Goal: Task Accomplishment & Management: Use online tool/utility

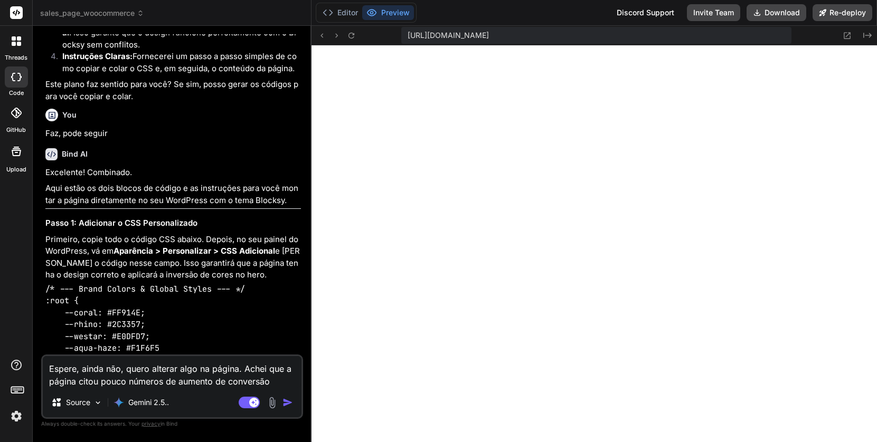
scroll to position [20736, 0]
click at [181, 377] on textarea "Espere, ainda não, quero alterar algo na página. Achei que a página citou pouco…" at bounding box center [172, 372] width 259 height 32
type textarea "x"
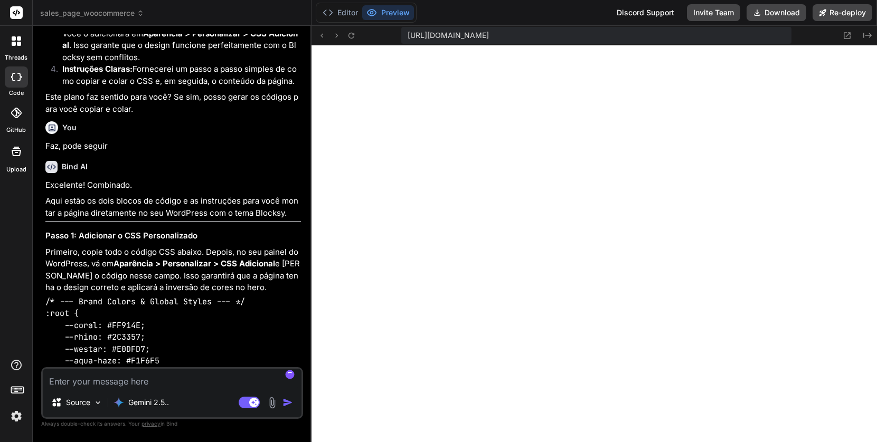
scroll to position [20724, 0]
type textarea "P"
type textarea "x"
type textarea "Po"
type textarea "x"
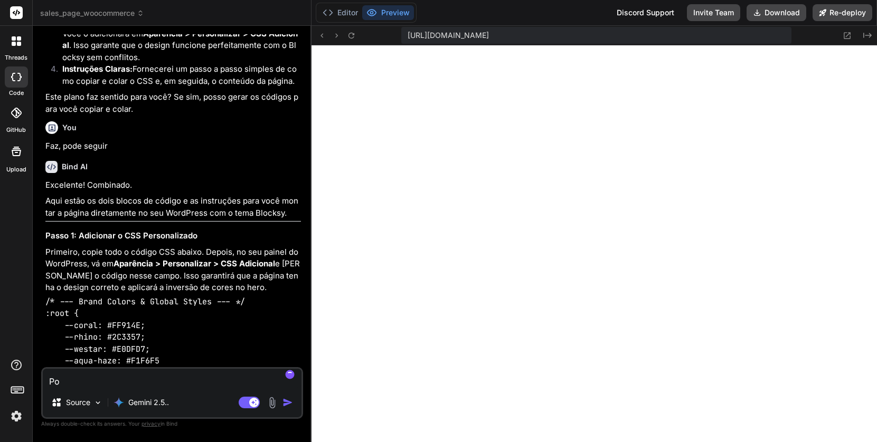
type textarea "Pod"
type textarea "x"
type textarea "Pode"
type textarea "x"
type textarea "Pode"
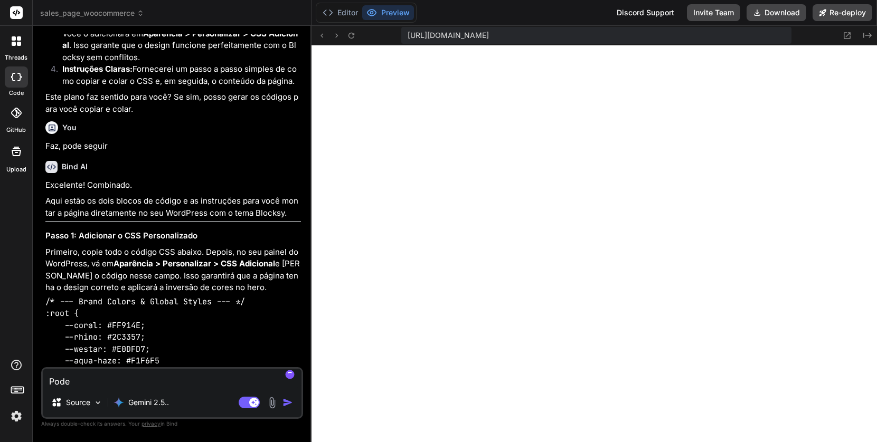
type textarea "x"
type textarea "Pode g"
type textarea "x"
type textarea "Pode ge"
type textarea "x"
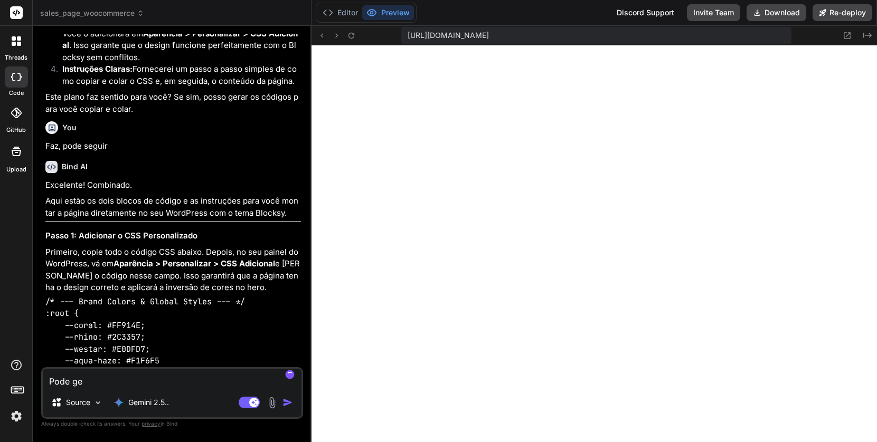
type textarea "Pode ger"
type textarea "x"
type textarea "Pode [PERSON_NAME]"
type textarea "x"
type textarea "Pode gerar"
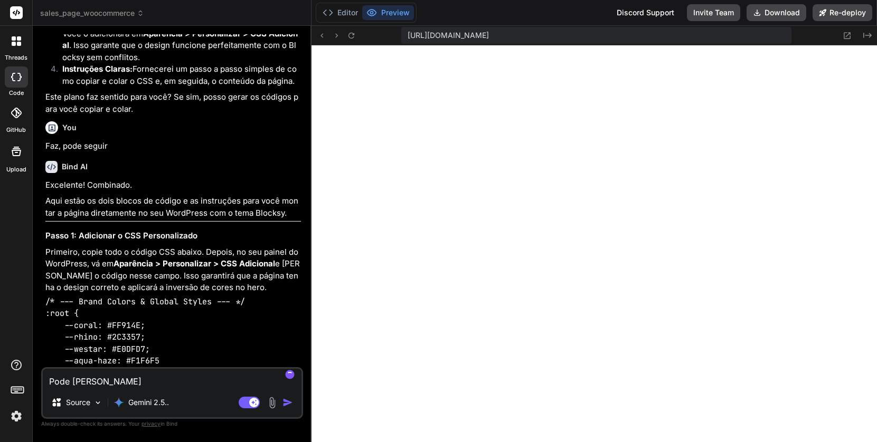
type textarea "x"
type textarea "Pode gerar"
type textarea "x"
type textarea "Pode gerar."
type textarea "x"
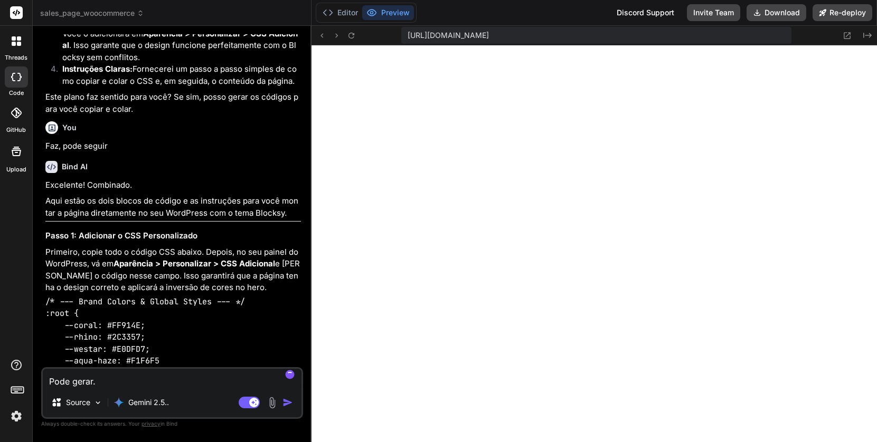
type textarea "Pode gerar. a"
type textarea "x"
type textarea "Pode gerar. ar"
type textarea "x"
type textarea "Pode gerar. arq"
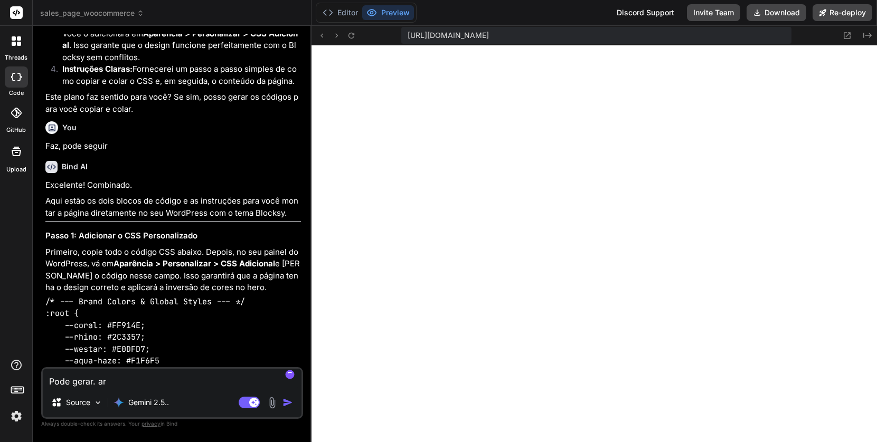
type textarea "x"
type textarea "Pode gerar. arqu"
type textarea "x"
type textarea "Pode gerar. arqui"
type textarea "x"
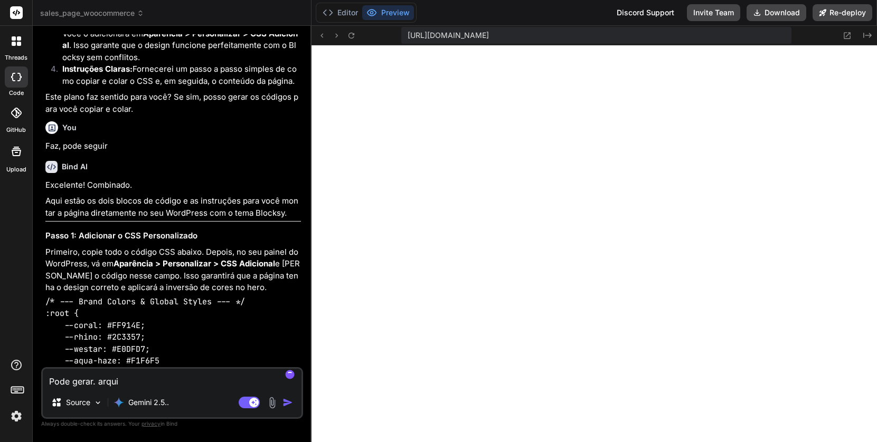
type textarea "Pode gerar. arquiv"
type textarea "x"
type textarea "Pode gerar. arquivo"
type textarea "x"
type textarea "Pode gerar. arquiv"
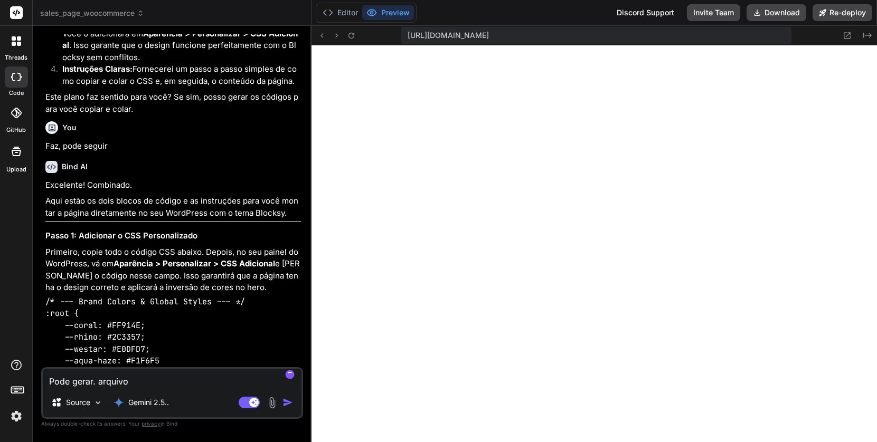
type textarea "x"
type textarea "Pode gerar. arqui"
type textarea "x"
type textarea "Pode gerar. arqu"
type textarea "x"
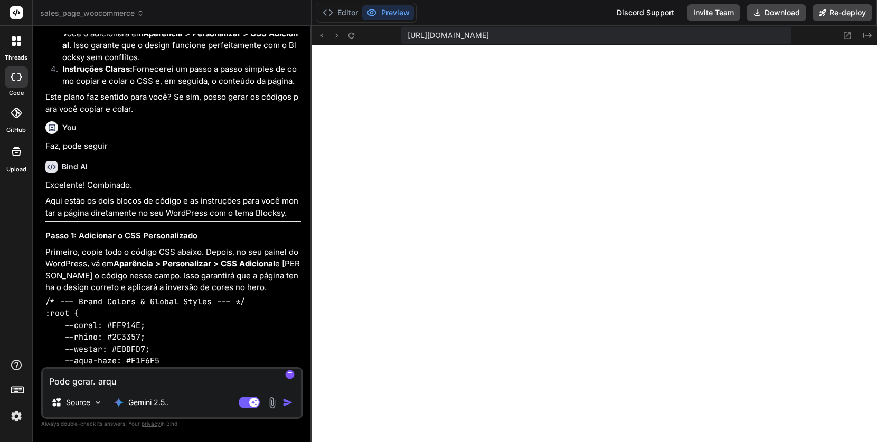
type textarea "Pode gerar. arq"
type textarea "x"
type textarea "Pode gerar. ar"
type textarea "x"
type textarea "Pode gerar. a"
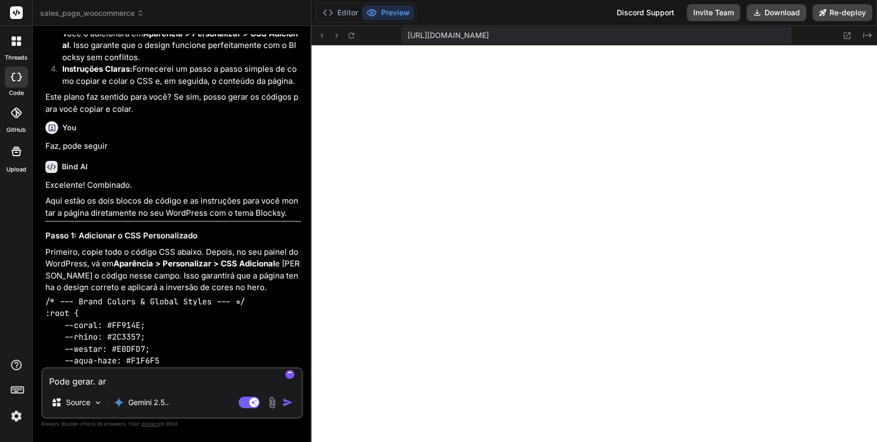
type textarea "x"
type textarea "Pode gerar."
type textarea "x"
type textarea "Pode gerar."
type textarea "x"
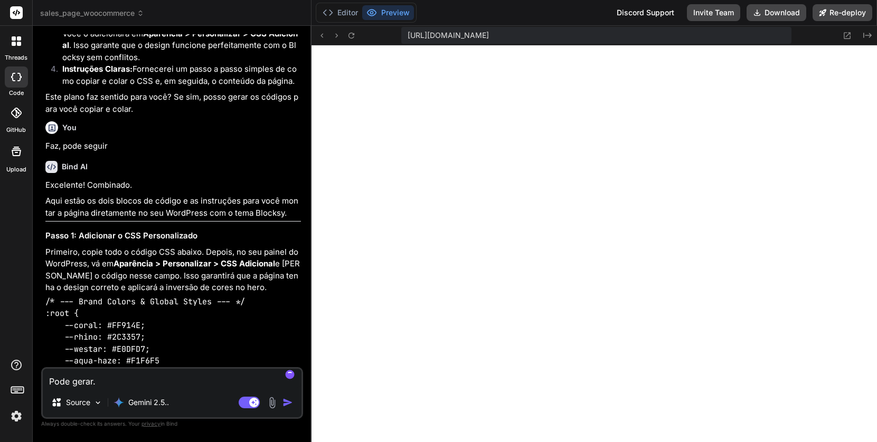
type textarea "Pode gerar"
type textarea "x"
type textarea "Pode gerar"
type textarea "x"
type textarea "Pode gerar o"
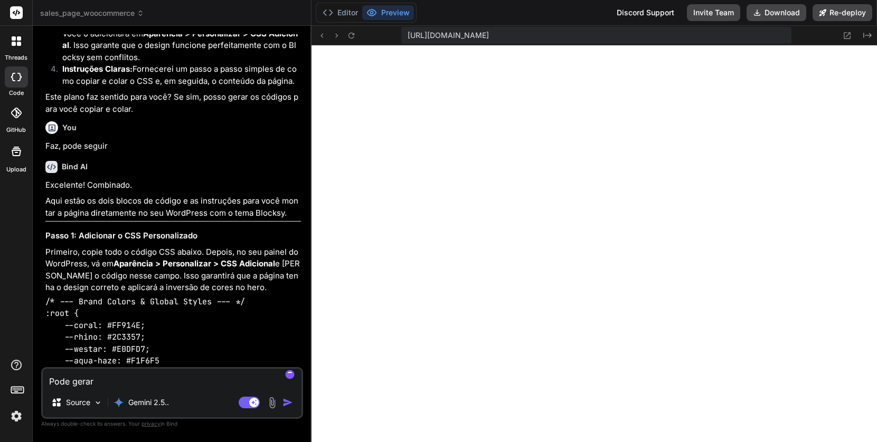
type textarea "x"
type textarea "Pode gerar o"
type textarea "x"
type textarea "Pode gerar o a"
type textarea "x"
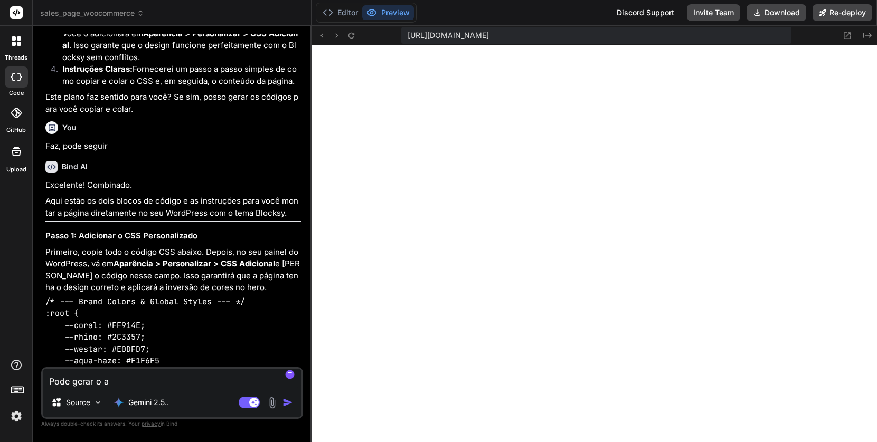
type textarea "Pode gerar o ar"
type textarea "x"
type textarea "Pode gerar o arq"
type textarea "x"
type textarea "Pode gerar o arqu"
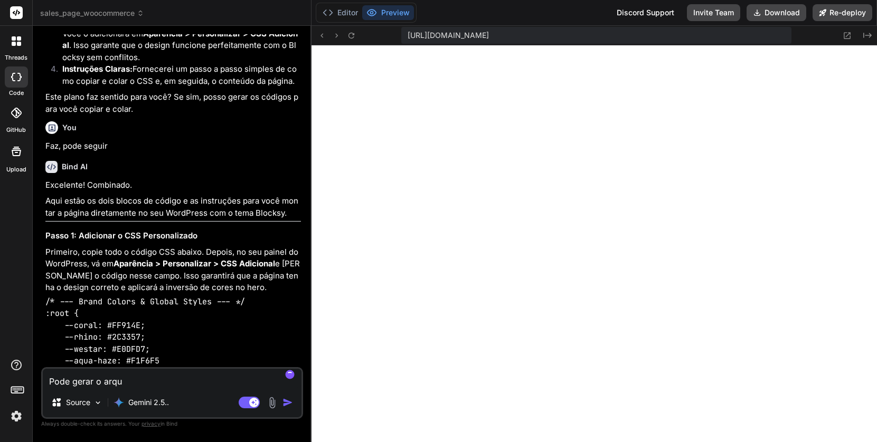
type textarea "x"
type textarea "Pode gerar o arqui"
type textarea "x"
type textarea "Pode gerar o arquiv"
type textarea "x"
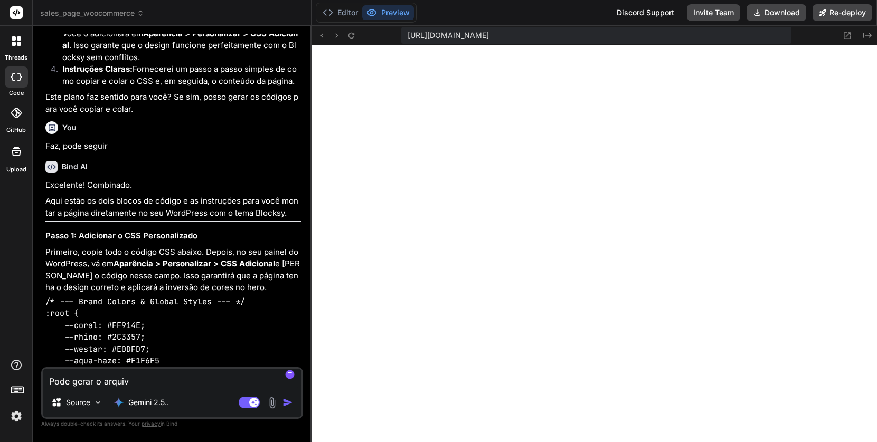
type textarea "Pode gerar o arquivo"
type textarea "x"
type textarea "Pode gerar o arquivo?"
type textarea "x"
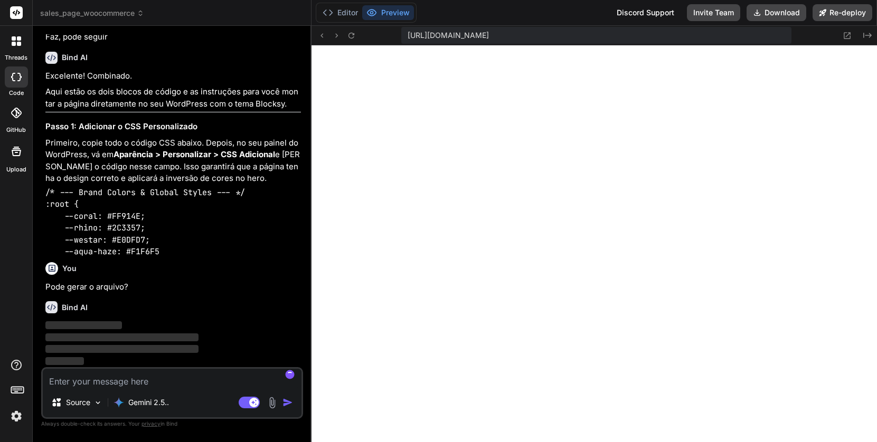
scroll to position [20833, 0]
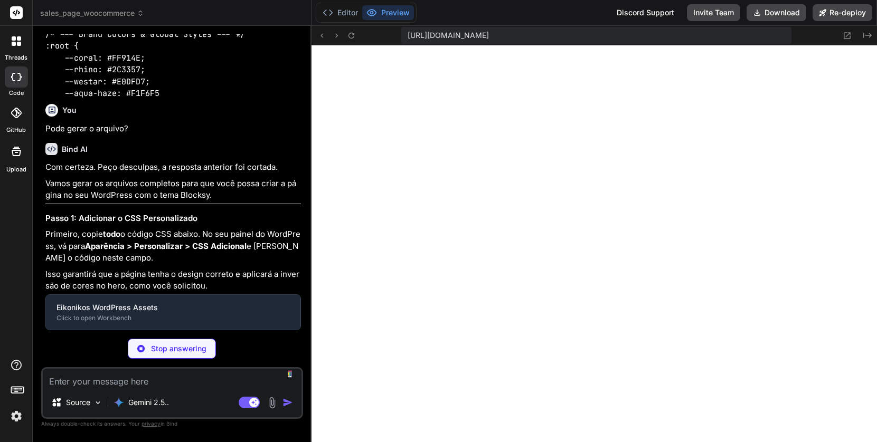
type textarea "x"
type textarea "}"
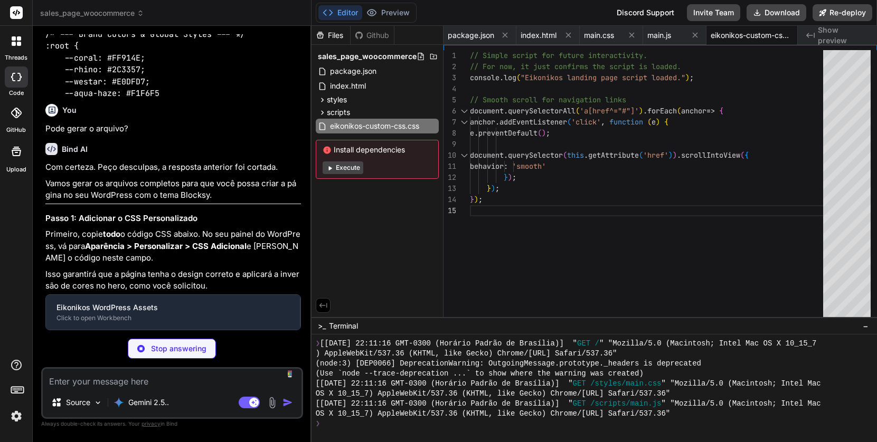
type textarea "x"
type textarea "</div> <!-- /wp:buttons --> </div> <!-- /wp:group --> </div> <!-- /wp:group -->"
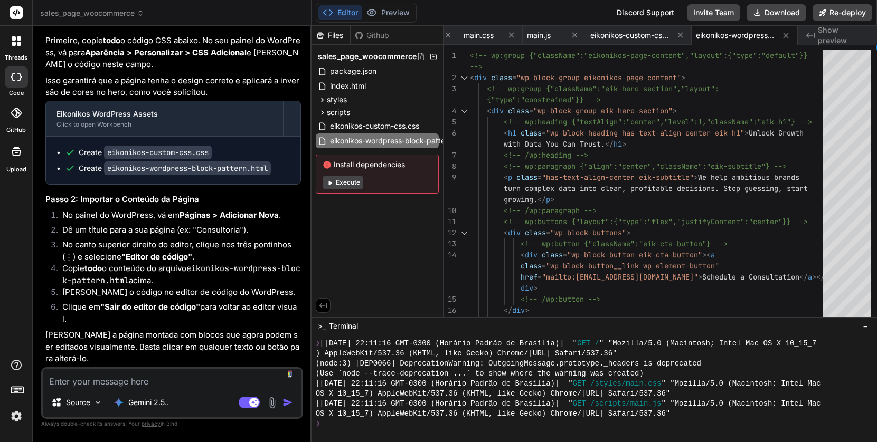
scroll to position [21185, 0]
type textarea "x"
click at [415, 125] on span "eikonikos-custom-css.css" at bounding box center [374, 126] width 91 height 13
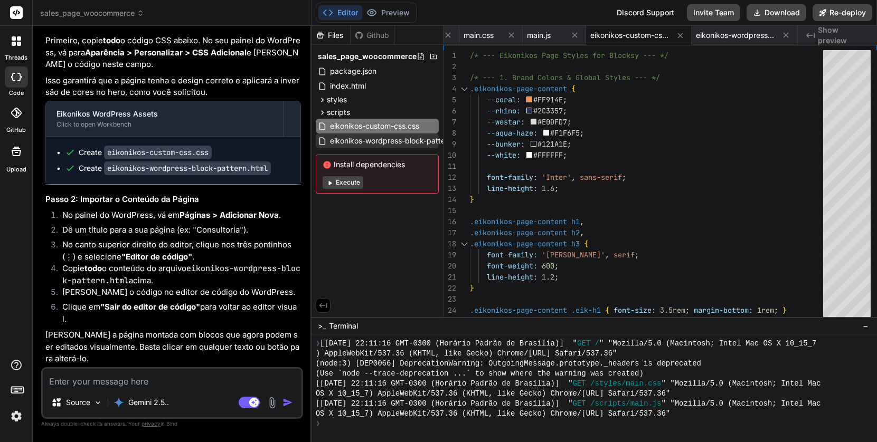
click at [409, 143] on span "eikonikos-wordpress-block-pattern.html" at bounding box center [399, 141] width 141 height 13
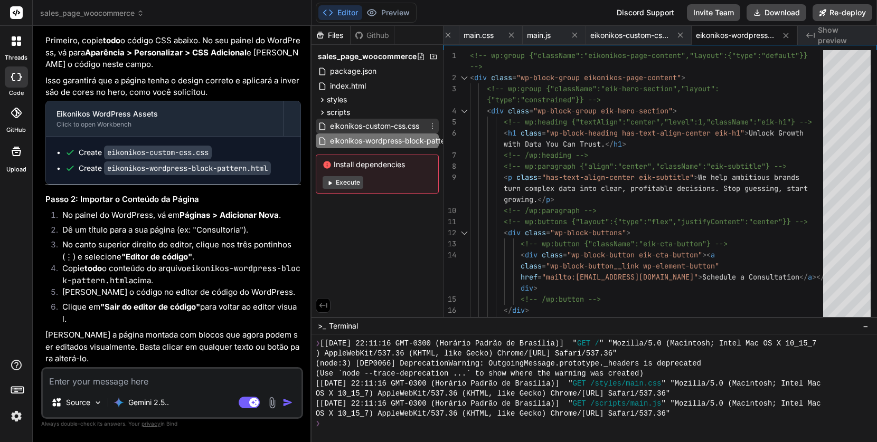
click at [400, 126] on span "eikonikos-custom-css.css" at bounding box center [374, 126] width 91 height 13
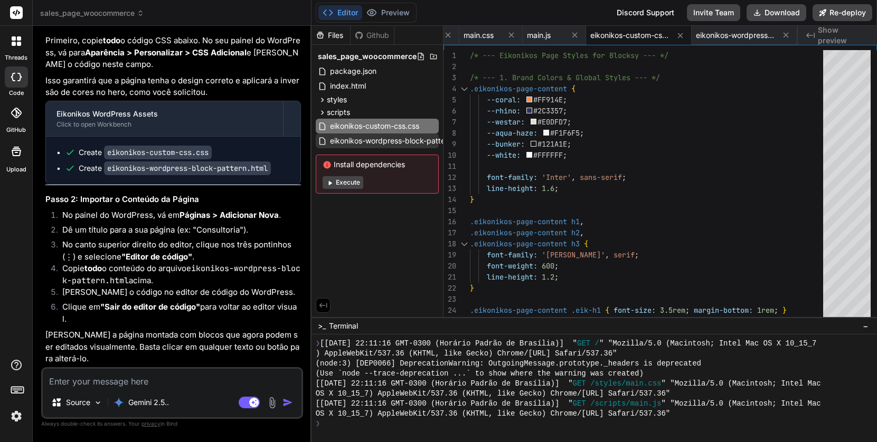
click at [405, 141] on span "eikonikos-wordpress-block-pattern.html" at bounding box center [399, 141] width 141 height 13
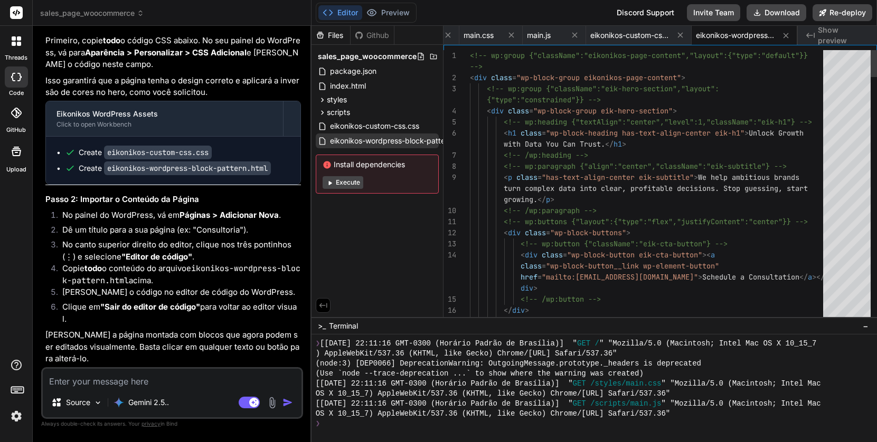
scroll to position [44, 0]
type textarea "<!-- wp:group {"className":"eikonikos-page-content","layout":{"type":"default"}…"
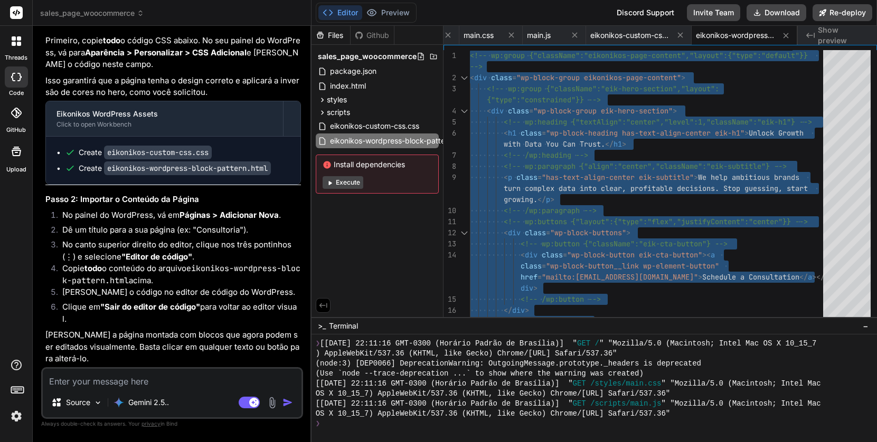
scroll to position [21185, 0]
click at [174, 381] on textarea at bounding box center [172, 378] width 259 height 19
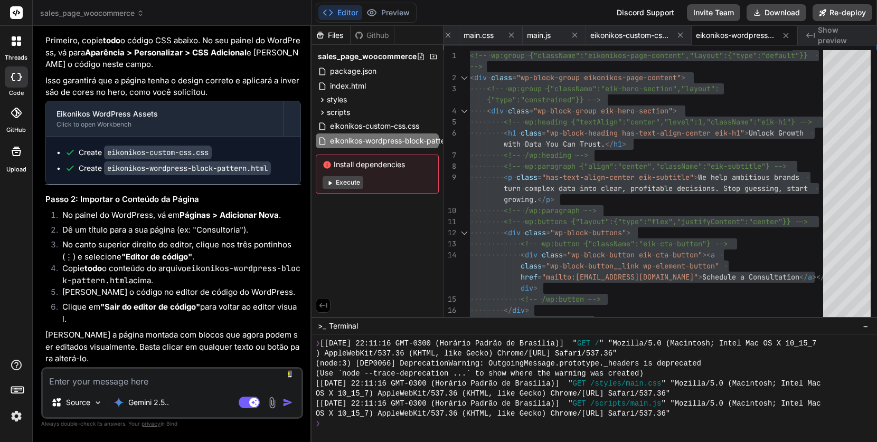
type textarea "'"
type textarea "x"
type textarea "é"
type textarea "x"
type textarea "é"
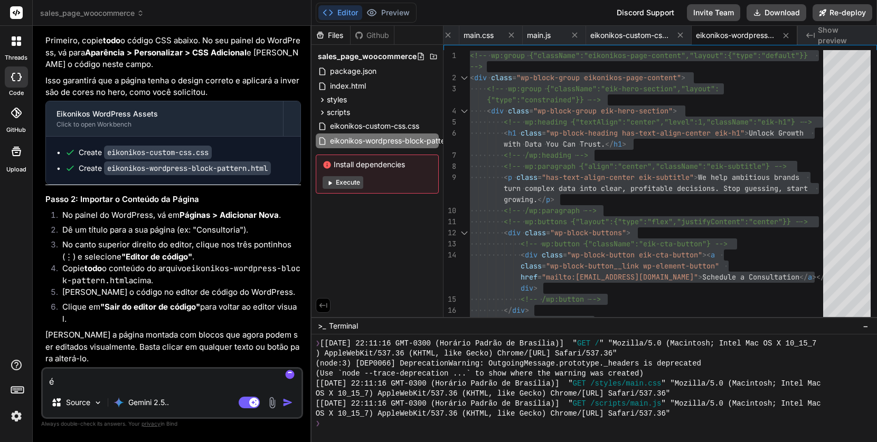
type textarea "x"
type textarea "é p"
type textarea "x"
type textarea "é"
type textarea "x"
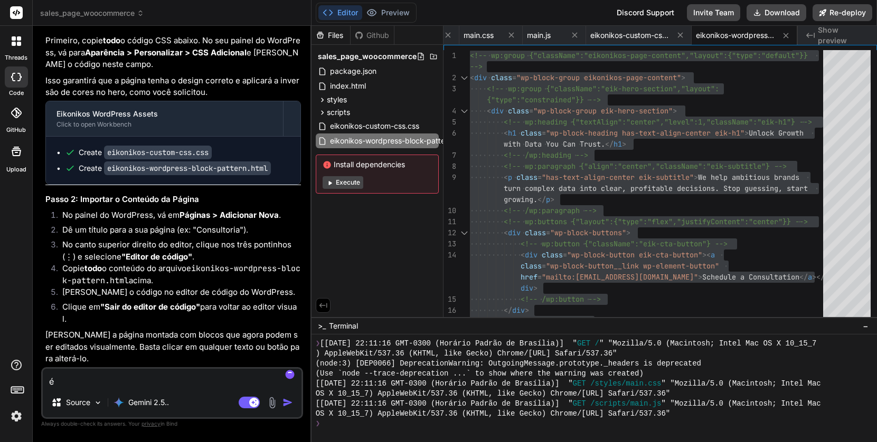
type textarea "é p"
type textarea "x"
type textarea "é po"
type textarea "x"
type textarea "é pos"
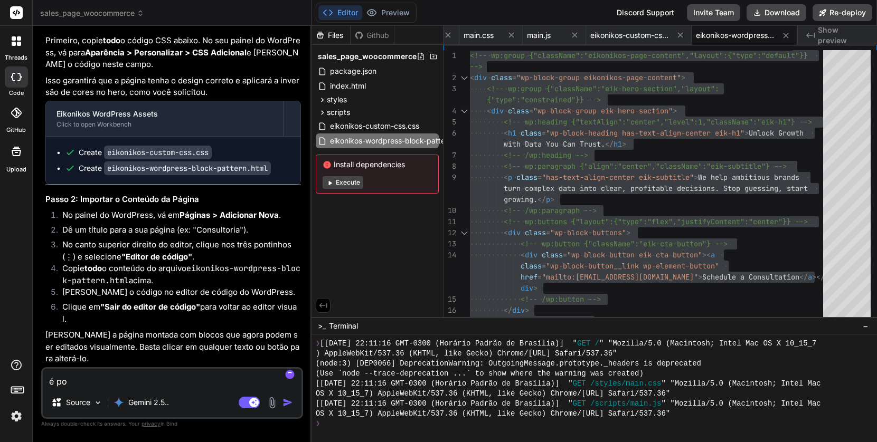
type textarea "x"
type textarea "é poss"
type textarea "x"
type textarea "é poss'"
type textarea "x"
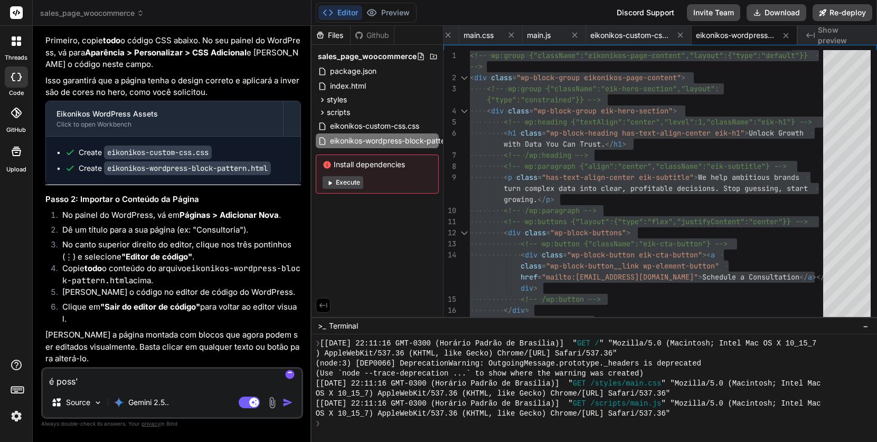
type textarea "é possí"
type textarea "x"
type textarea "é possív"
type textarea "x"
type textarea "é possíve"
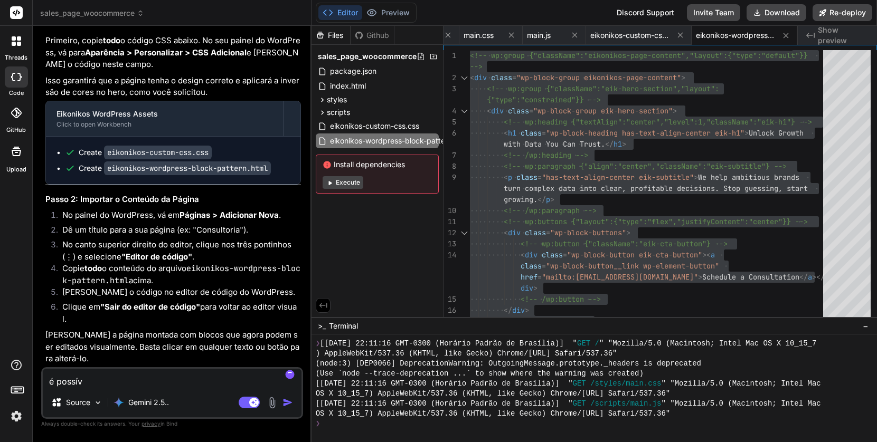
type textarea "x"
type textarea "é possível"
type textarea "x"
type textarea "é possível"
type textarea "x"
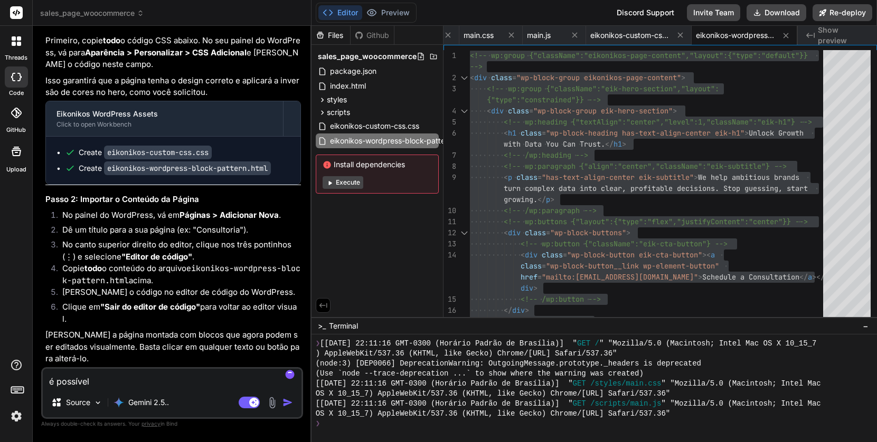
type textarea "é possível e"
type textarea "x"
type textarea "é possível es"
type textarea "x"
type textarea "é possível esc"
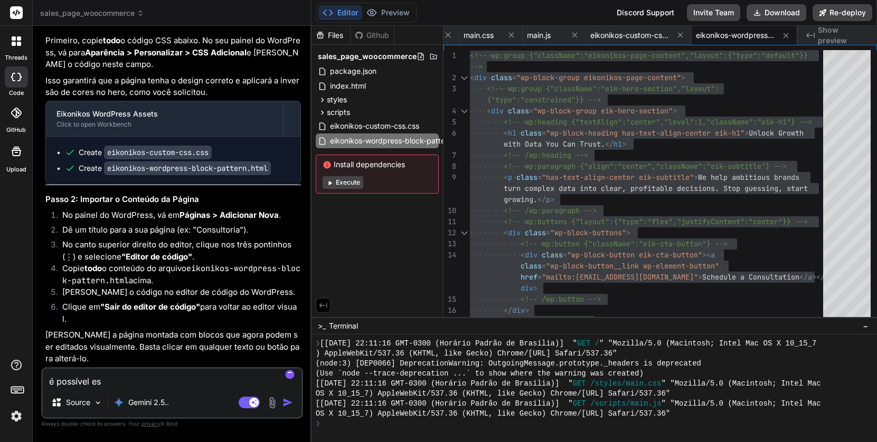
type textarea "x"
type textarea "é possível escr"
type textarea "x"
type textarea "é possível escre"
type textarea "x"
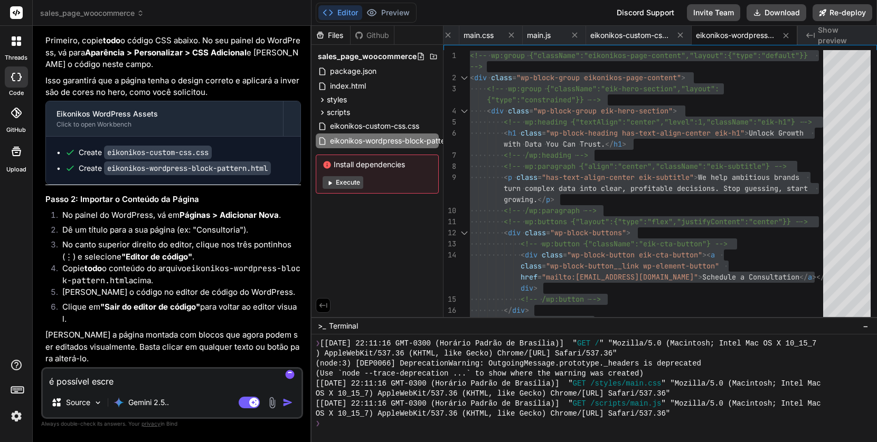
type textarea "é possível escrev"
type textarea "x"
type textarea "é possível escreve"
type textarea "x"
type textarea "é possível escrever"
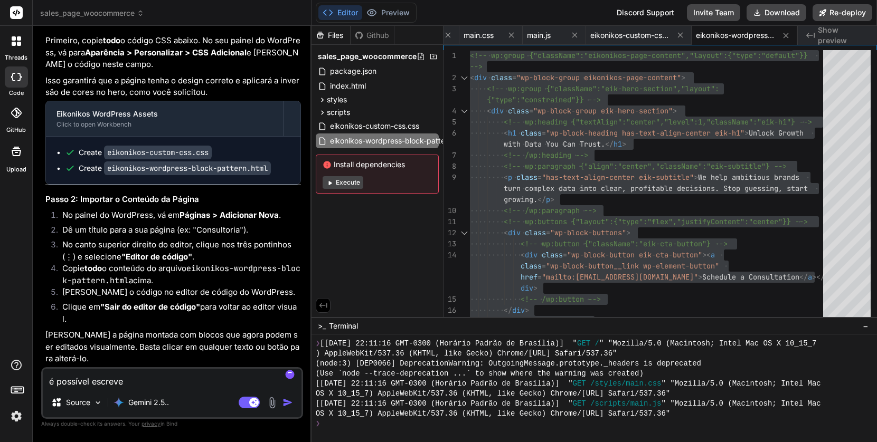
type textarea "x"
type textarea "é possível escrever"
type textarea "x"
type textarea "é possível escrever d"
type textarea "x"
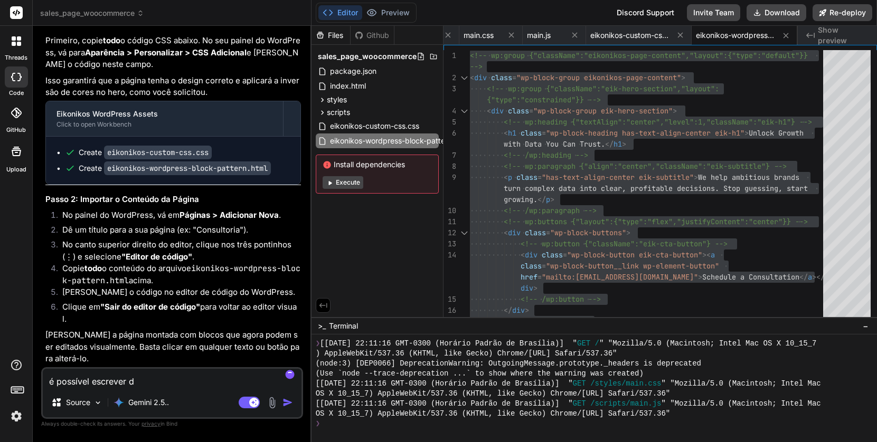
type textarea "é possível escrever de"
type textarea "x"
type textarea "é possível escrever de"
type textarea "x"
type textarea "é possível escrever de t"
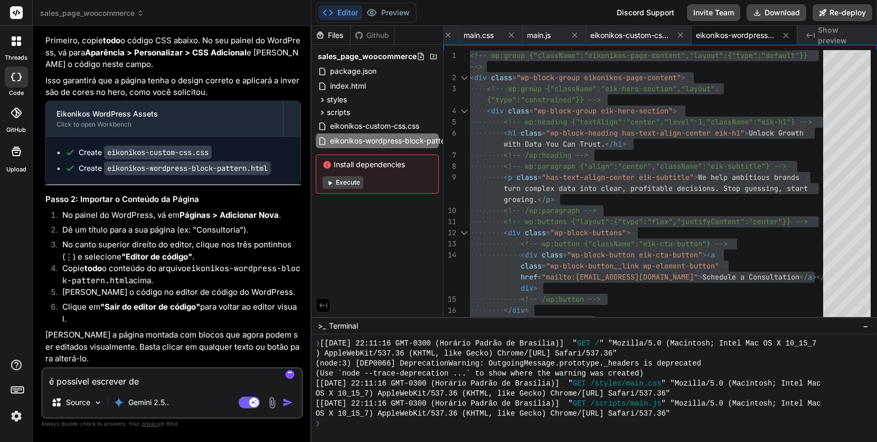
type textarea "x"
type textarea "é possível escrever de ta"
type textarea "x"
type textarea "é possível escrever de tal"
type textarea "x"
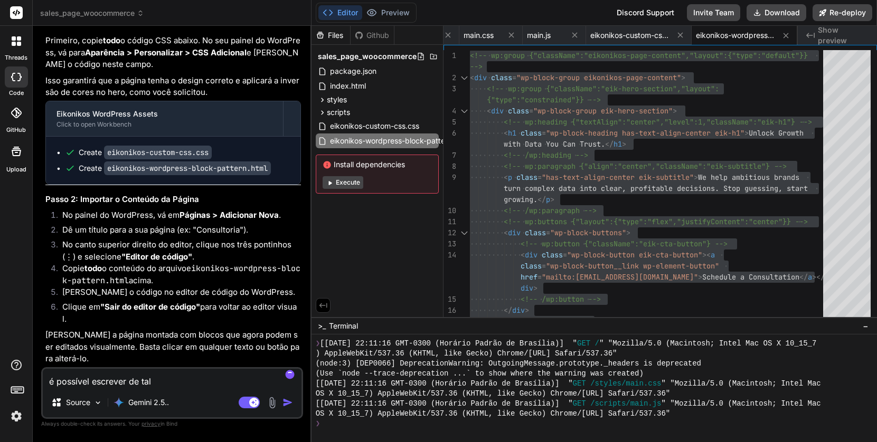
type textarea "é possível escrever de tal"
type textarea "x"
type textarea "é possível escrever de tal f"
type textarea "x"
type textarea "é possível escrever de tal fo"
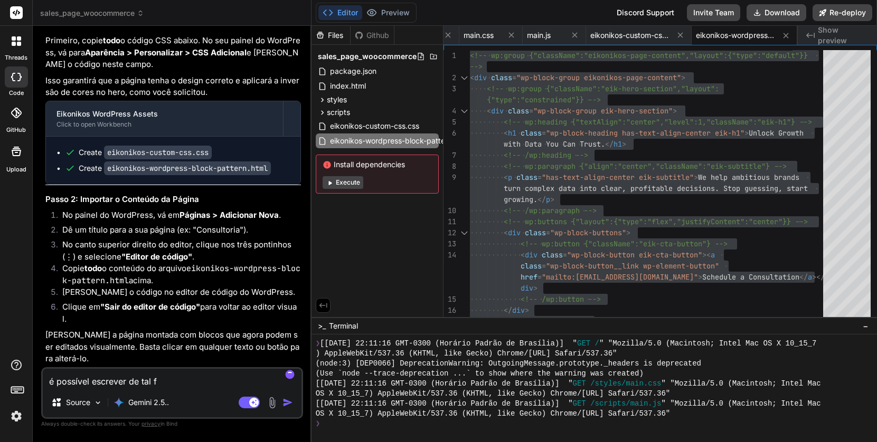
type textarea "x"
type textarea "é possível escrever de tal for"
type textarea "x"
type textarea "é possível escrever de tal form"
type textarea "x"
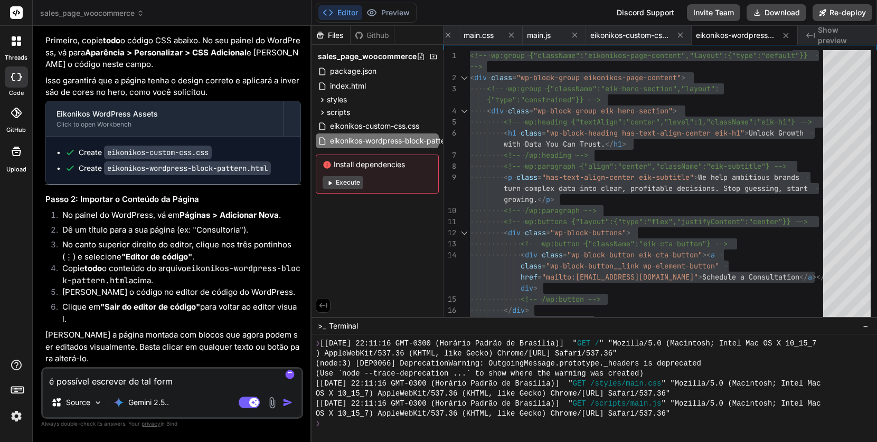
type textarea "é possível escrever de tal forma"
type textarea "x"
type textarea "é possível escrever de tal forma,"
type textarea "x"
type textarea "é possível escrever de tal forma,"
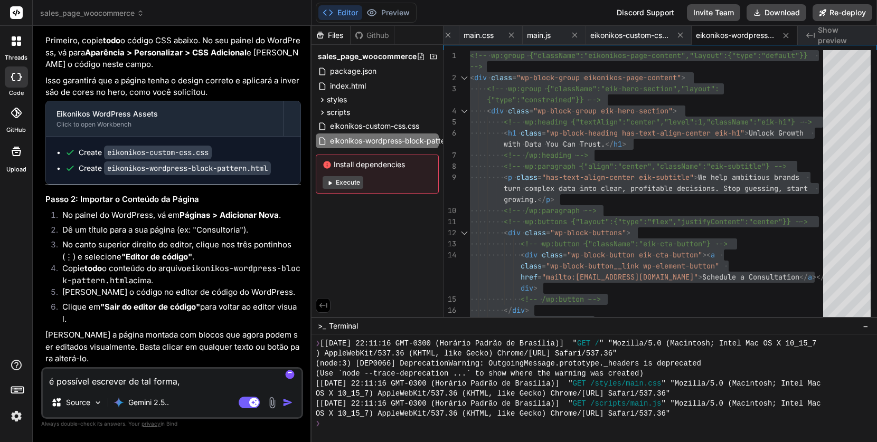
type textarea "x"
type textarea "é possível escrever de tal forma, q"
type textarea "x"
type textarea "é possível escrever de tal forma, qu"
type textarea "x"
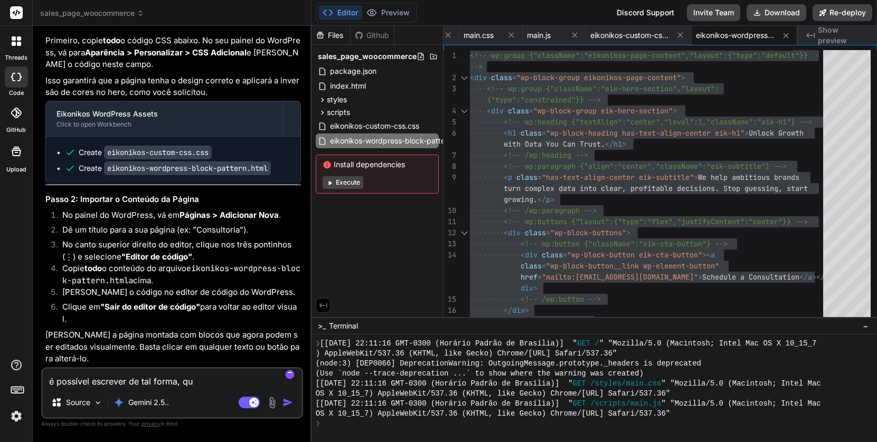
type textarea "é possível escrever de tal forma, que"
type textarea "x"
type textarea "é possível escrever de tal forma, que"
type textarea "x"
type textarea "é possível escrever de tal forma, que e"
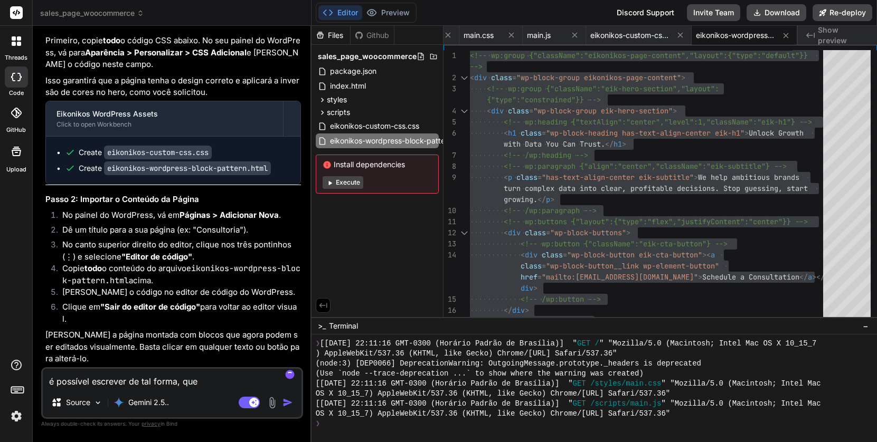
type textarea "x"
type textarea "é possível escrever de tal forma, que eu"
type textarea "x"
type textarea "é possível escrever de tal forma, que eu"
type textarea "x"
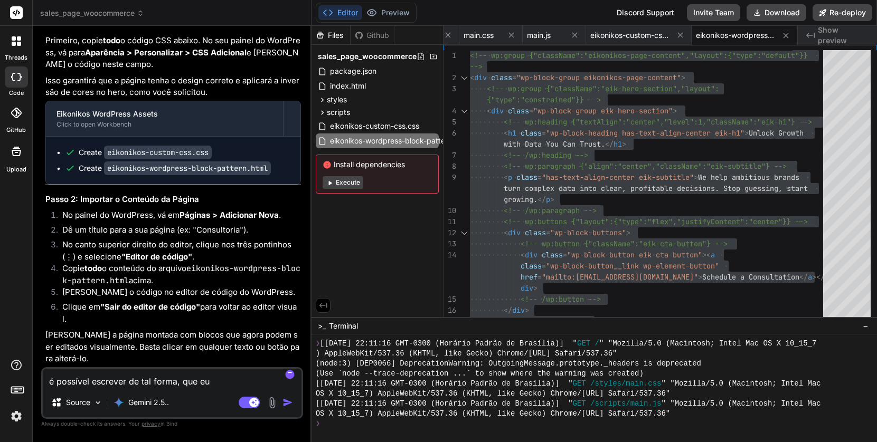
type textarea "é possível escrever de tal forma, que eu c"
type textarea "x"
type textarea "é possível escrever de tal forma, que eu co"
type textarea "x"
type textarea "é possível escrever de tal forma, que eu con"
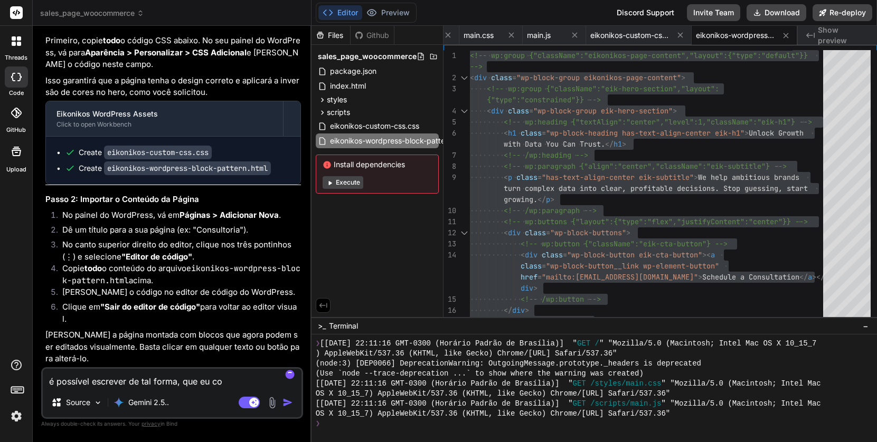
type textarea "x"
type textarea "é possível escrever de tal forma, que eu cons"
type textarea "x"
type textarea "é possível escrever de tal forma, que eu consi"
type textarea "x"
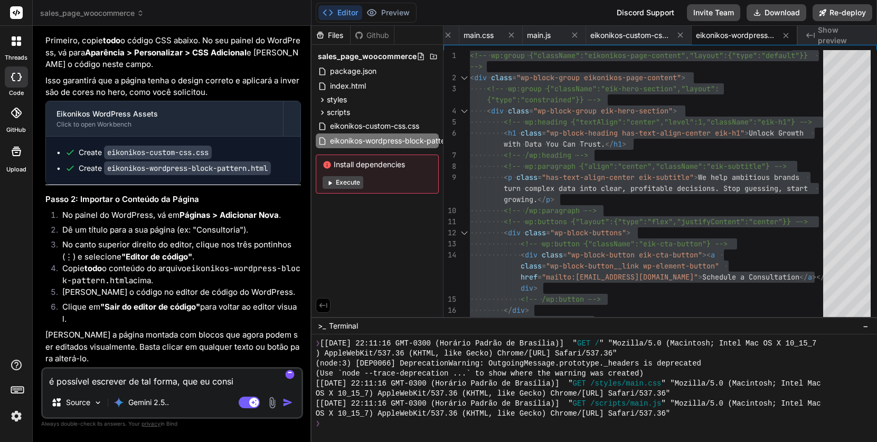
type textarea "é possível escrever de tal forma, que eu consig"
type textarea "x"
type textarea "é possível escrever de tal forma, que eu consiga"
type textarea "x"
type textarea "é possível escrever de tal forma, que eu consiga"
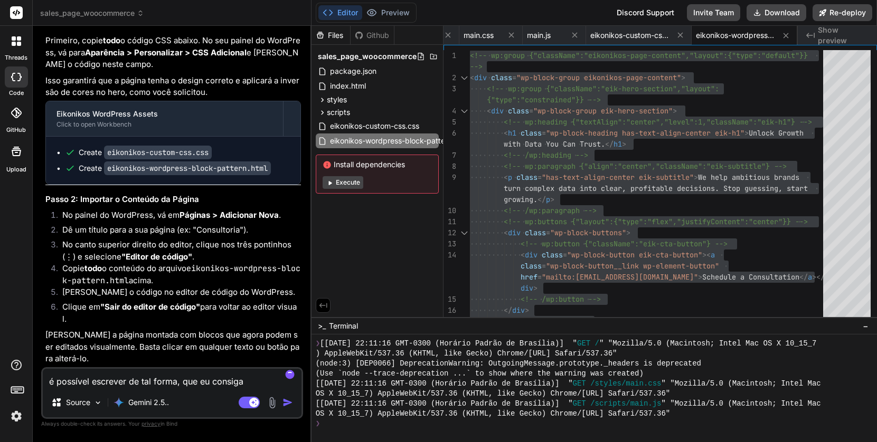
type textarea "x"
type textarea "é possível escrever de tal forma, que eu consiga i"
type textarea "x"
type textarea "é possível escrever de tal forma, que eu consiga im"
type textarea "x"
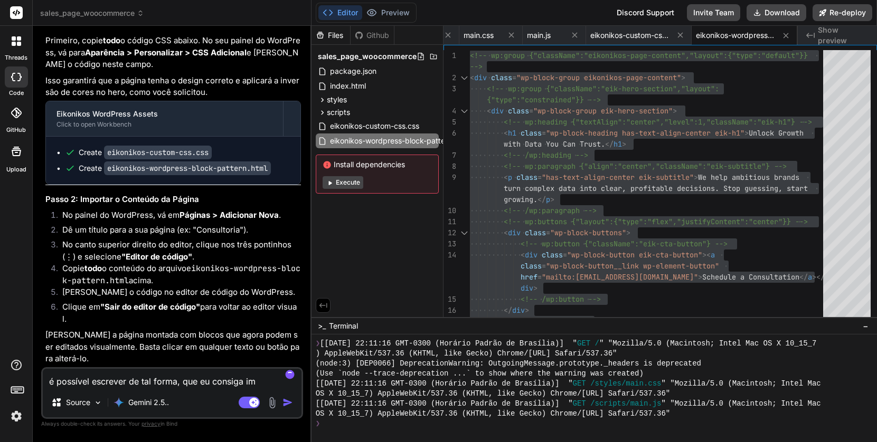
type textarea "é possível escrever de tal forma, que eu consiga imp"
type textarea "x"
type textarea "é possível escrever de tal forma, que eu consiga impo"
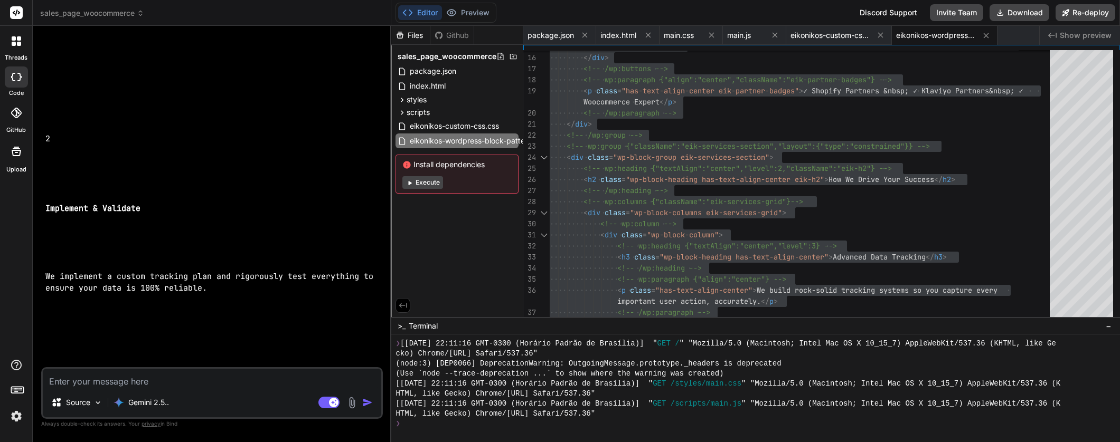
scroll to position [20127, 0]
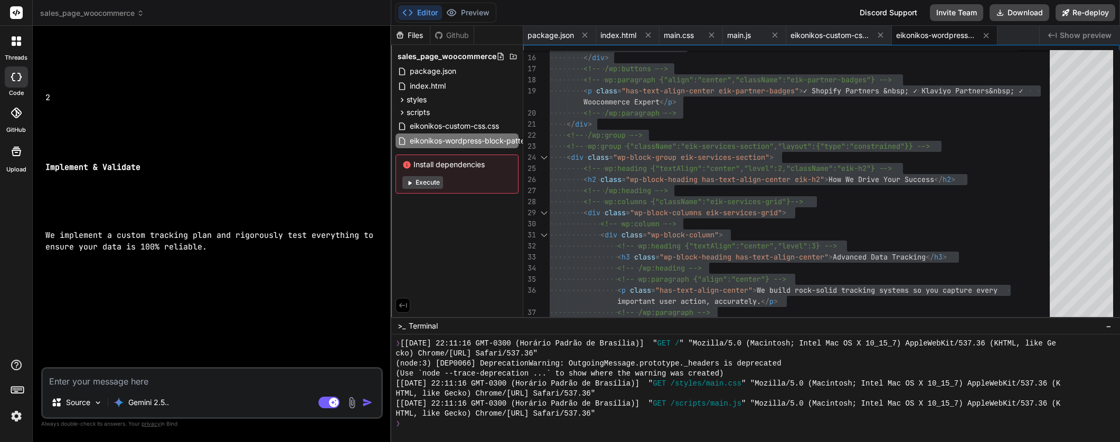
drag, startPoint x: 46, startPoint y: 180, endPoint x: 128, endPoint y: 73, distance: 134.4
copy code "/* --- Loremipsu Dolo Sitame con Adipisc --- */ /* --- 3. Elits Doeius & Tempor…"
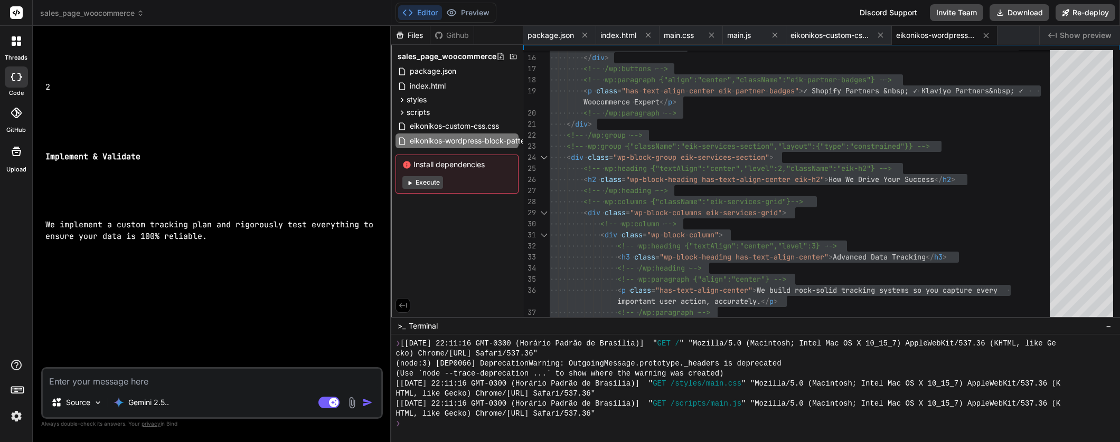
scroll to position [20137, 0]
copy code "/* --- Loremipsu Dolo Sitame con Adipisc --- */ /* --- 3. Elits Doeius & Tempor…"
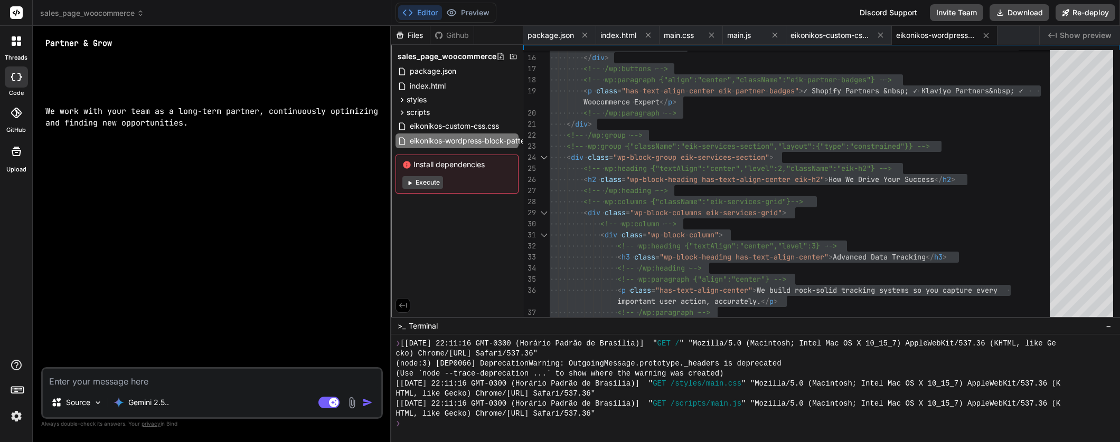
scroll to position [21008, 0]
